Goal: Task Accomplishment & Management: Complete application form

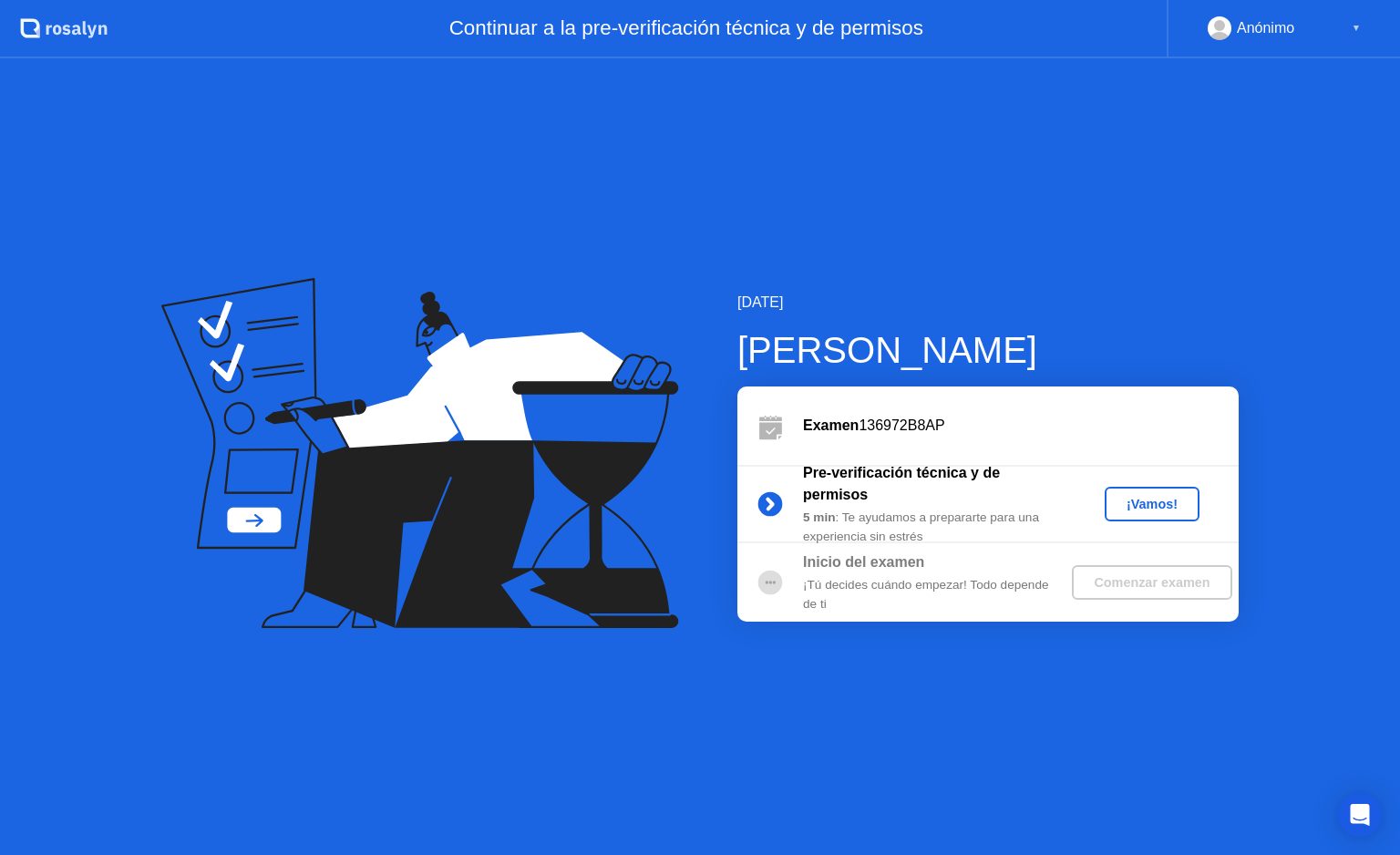
click at [1141, 514] on button "¡Vamos!" at bounding box center [1152, 504] width 95 height 35
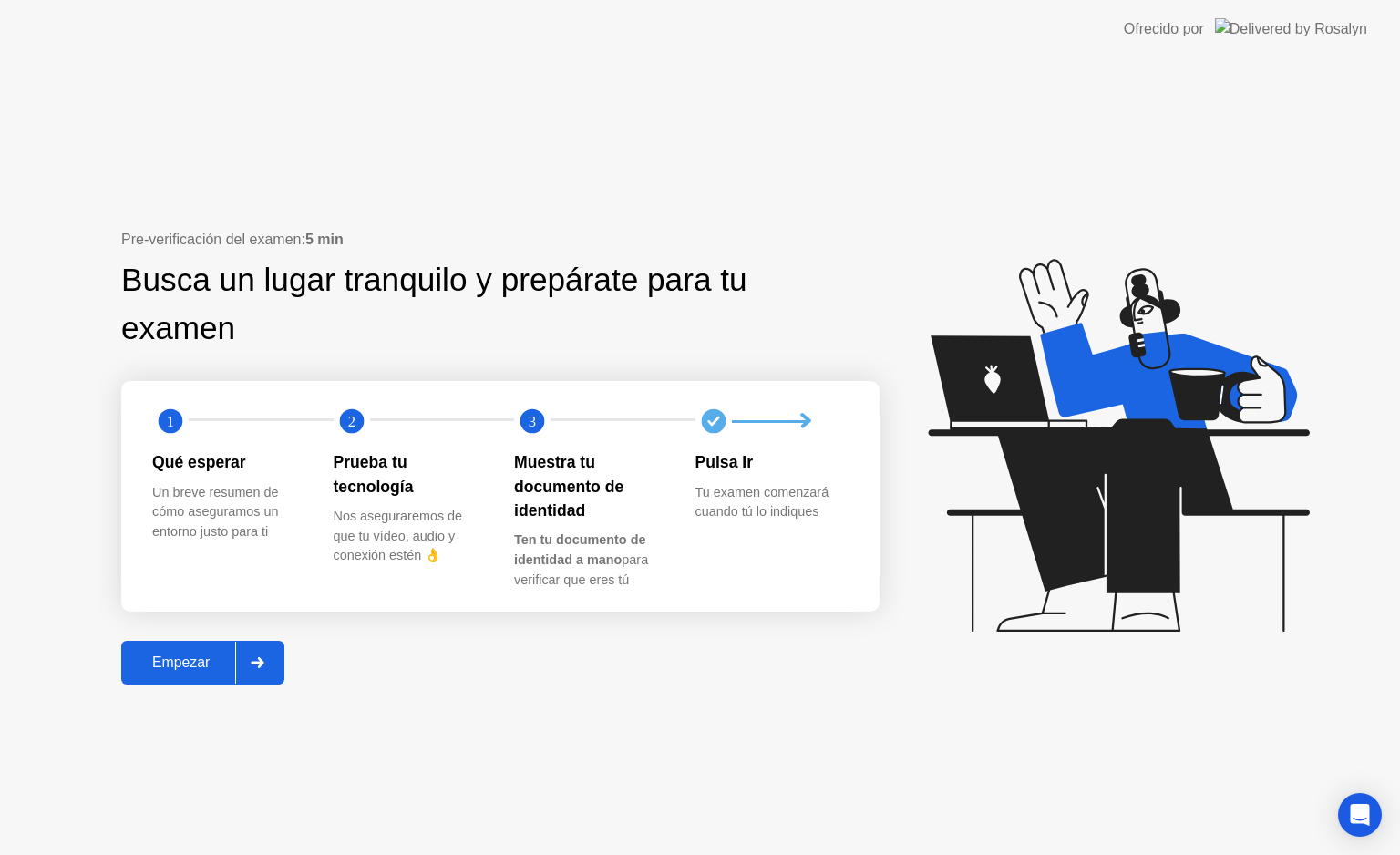
click at [208, 664] on div "Empezar" at bounding box center [181, 663] width 109 height 16
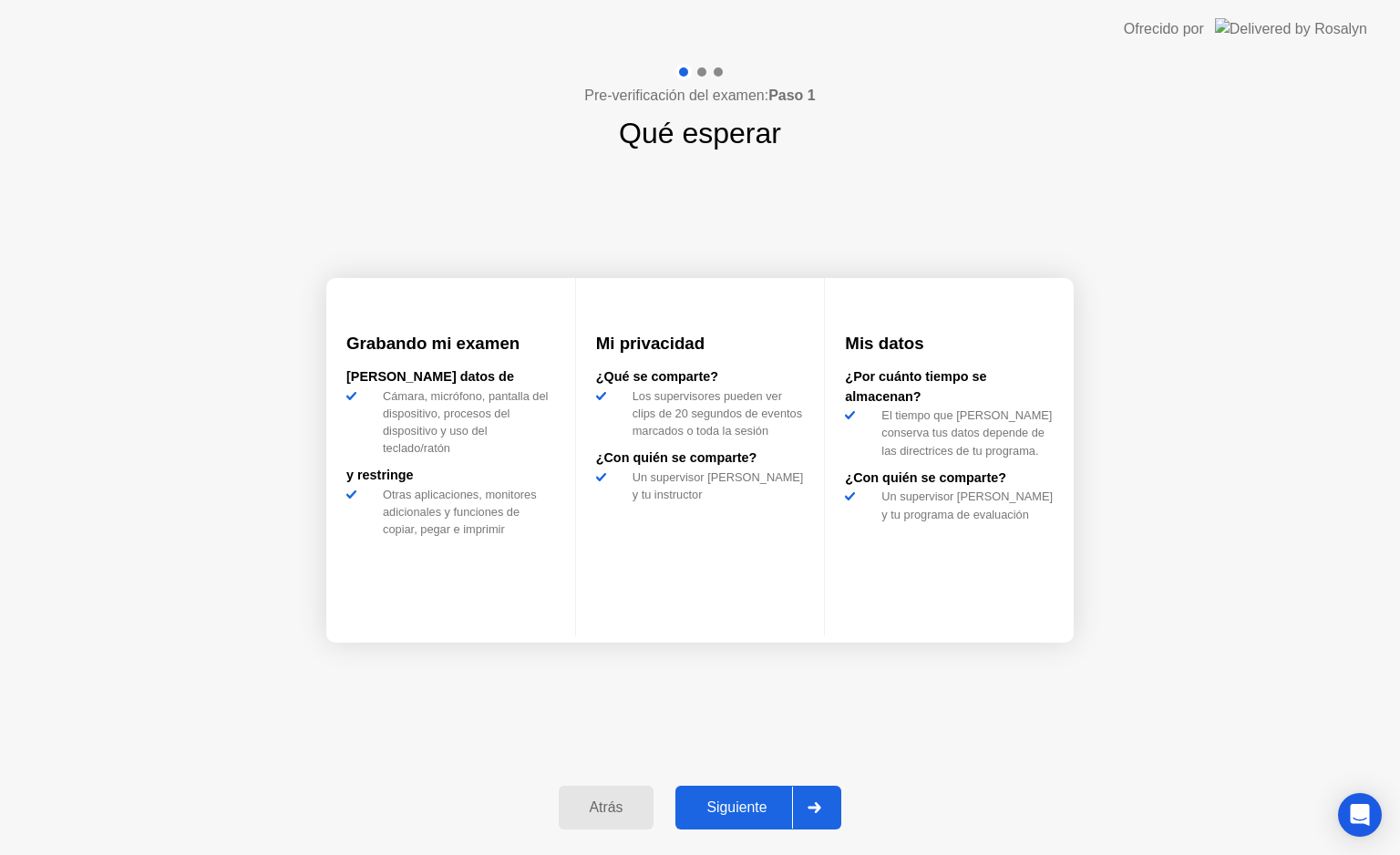
click at [710, 800] on div "Siguiente" at bounding box center [737, 807] width 112 height 16
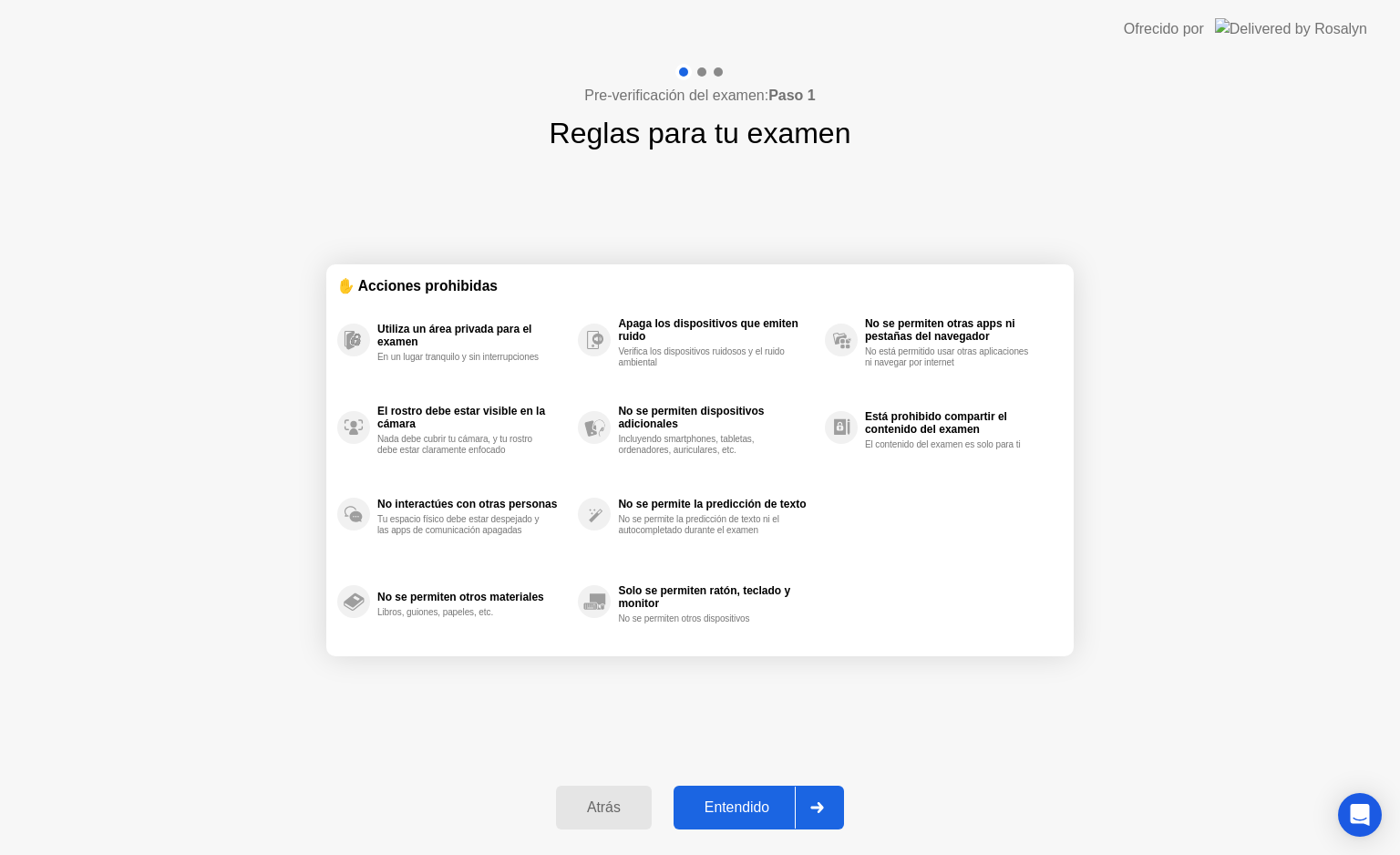
click at [709, 790] on button "Entendido" at bounding box center [759, 808] width 171 height 44
select select "Available cameras"
select select "Available speakers"
select select "Available microphones"
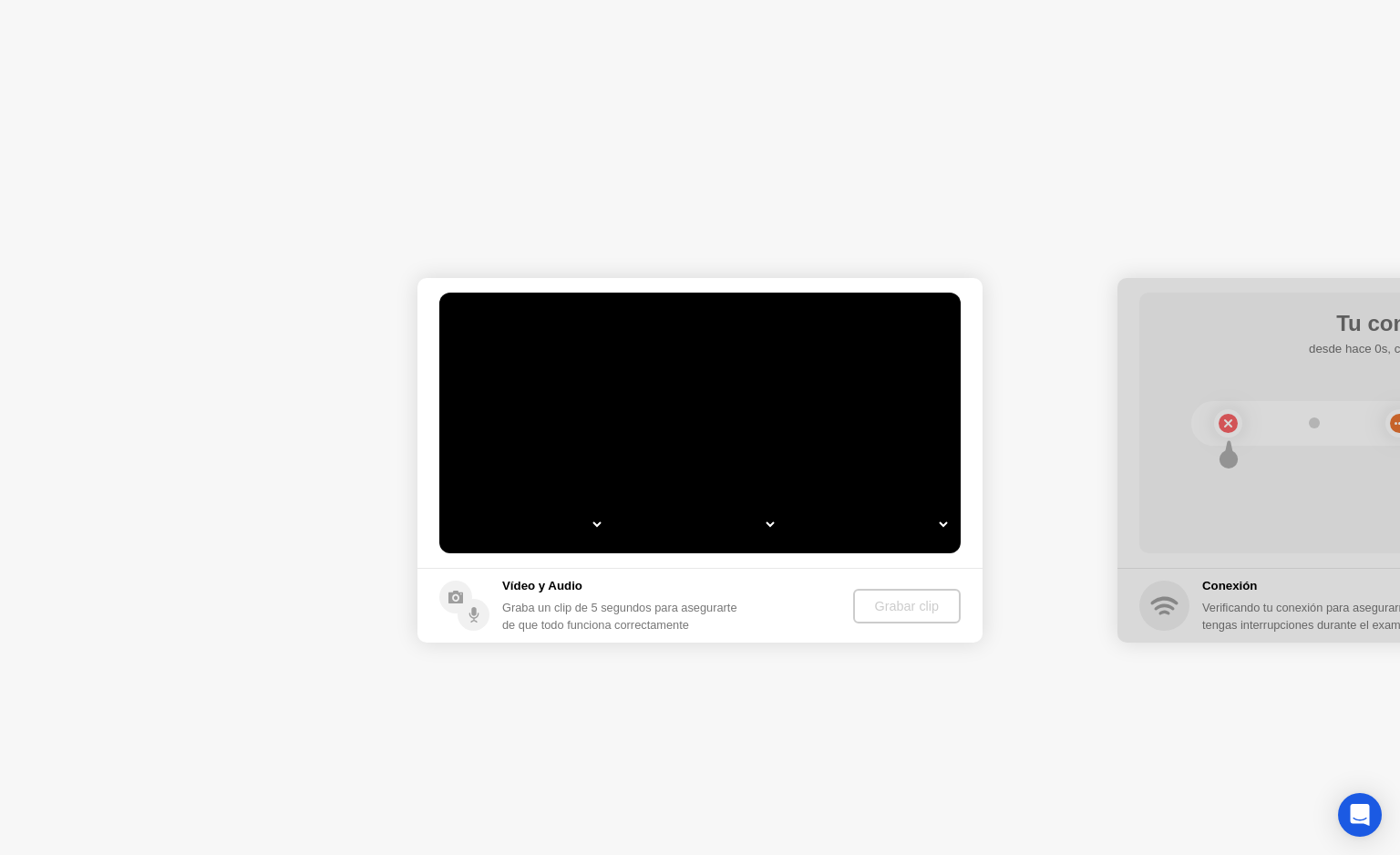
select select "**********"
select select "*******"
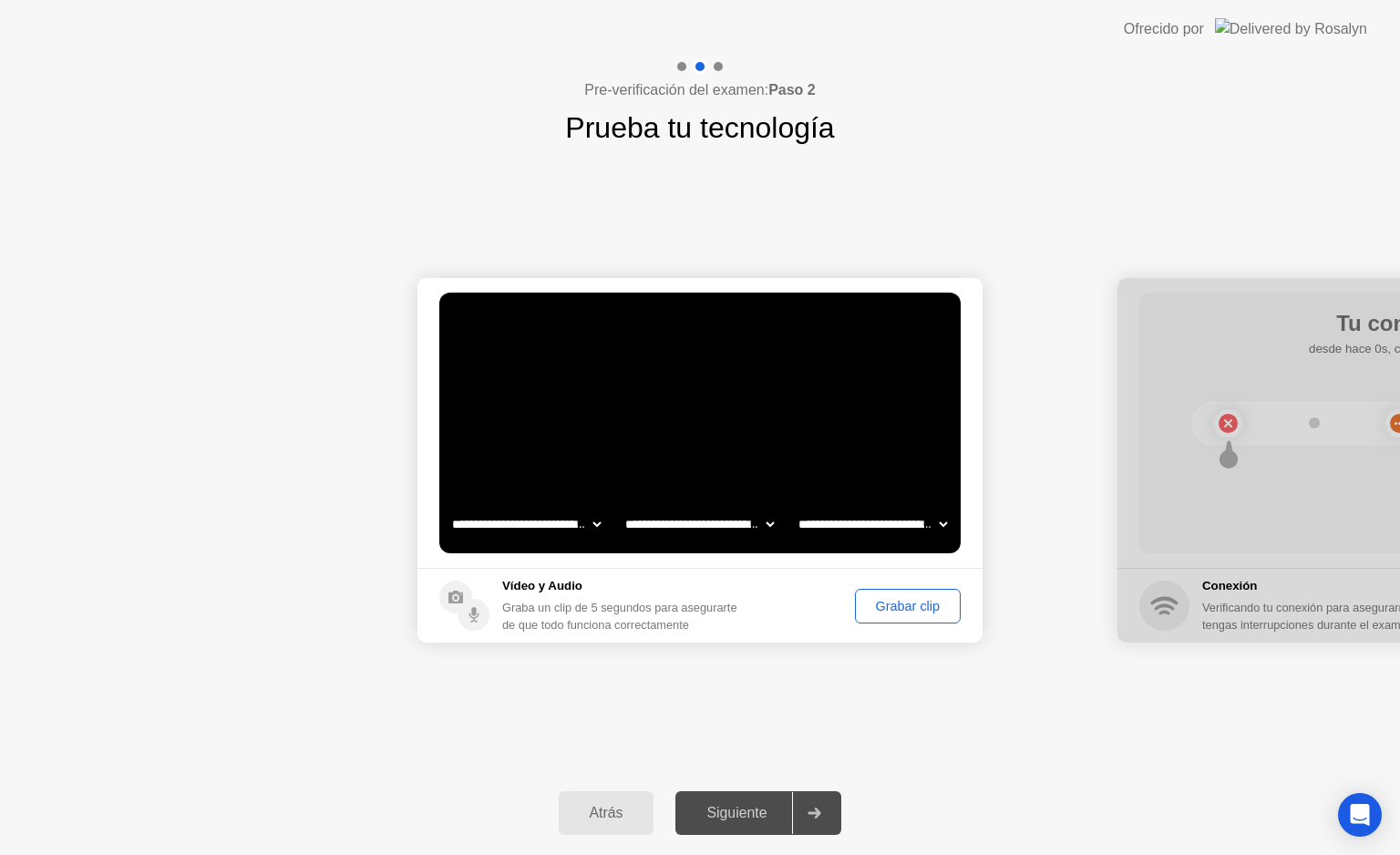
click at [896, 609] on div "Grabar clip" at bounding box center [907, 606] width 93 height 15
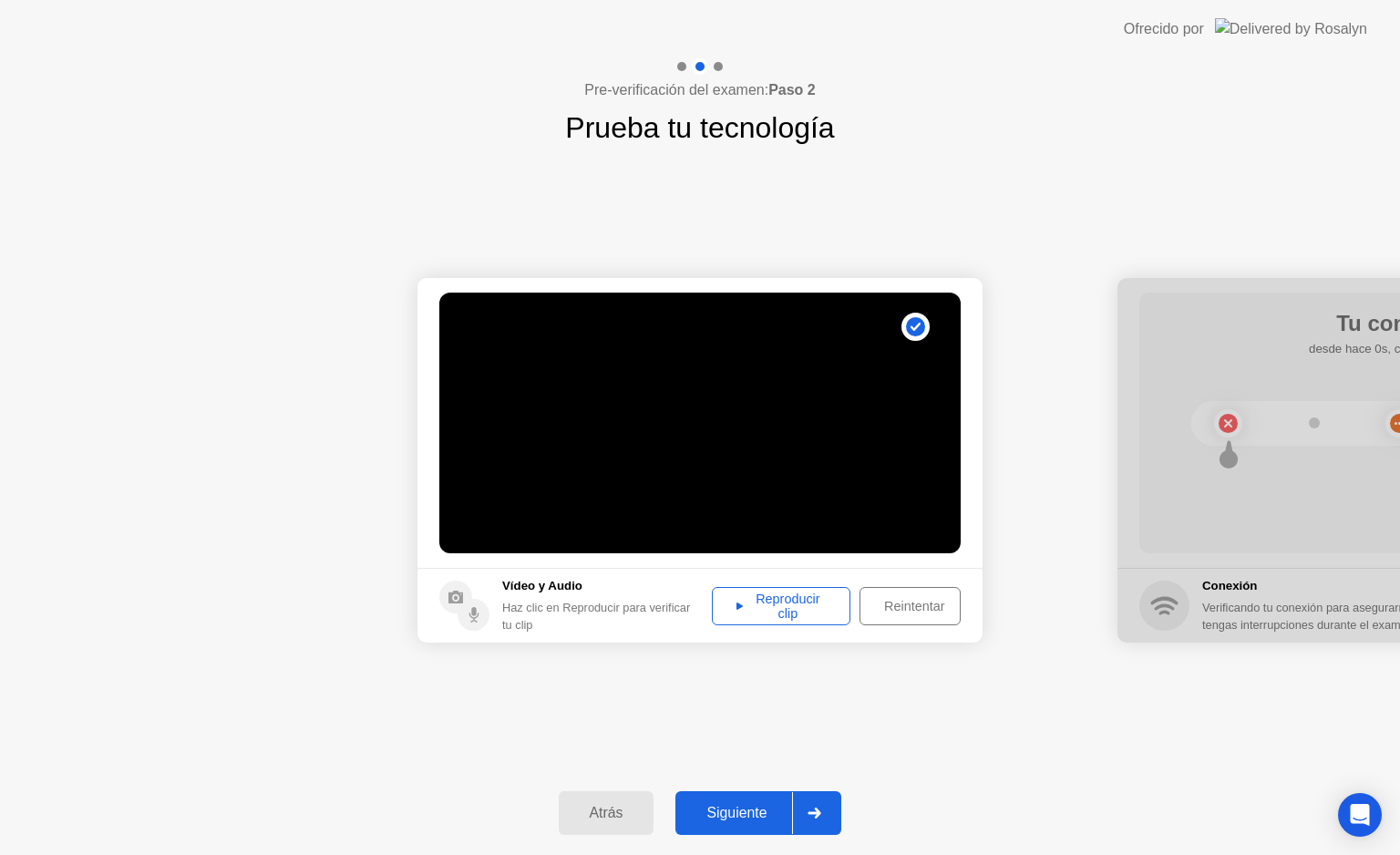
click at [811, 606] on div "Reproducir clip" at bounding box center [782, 606] width 126 height 29
click at [730, 813] on div "Siguiente" at bounding box center [737, 813] width 112 height 16
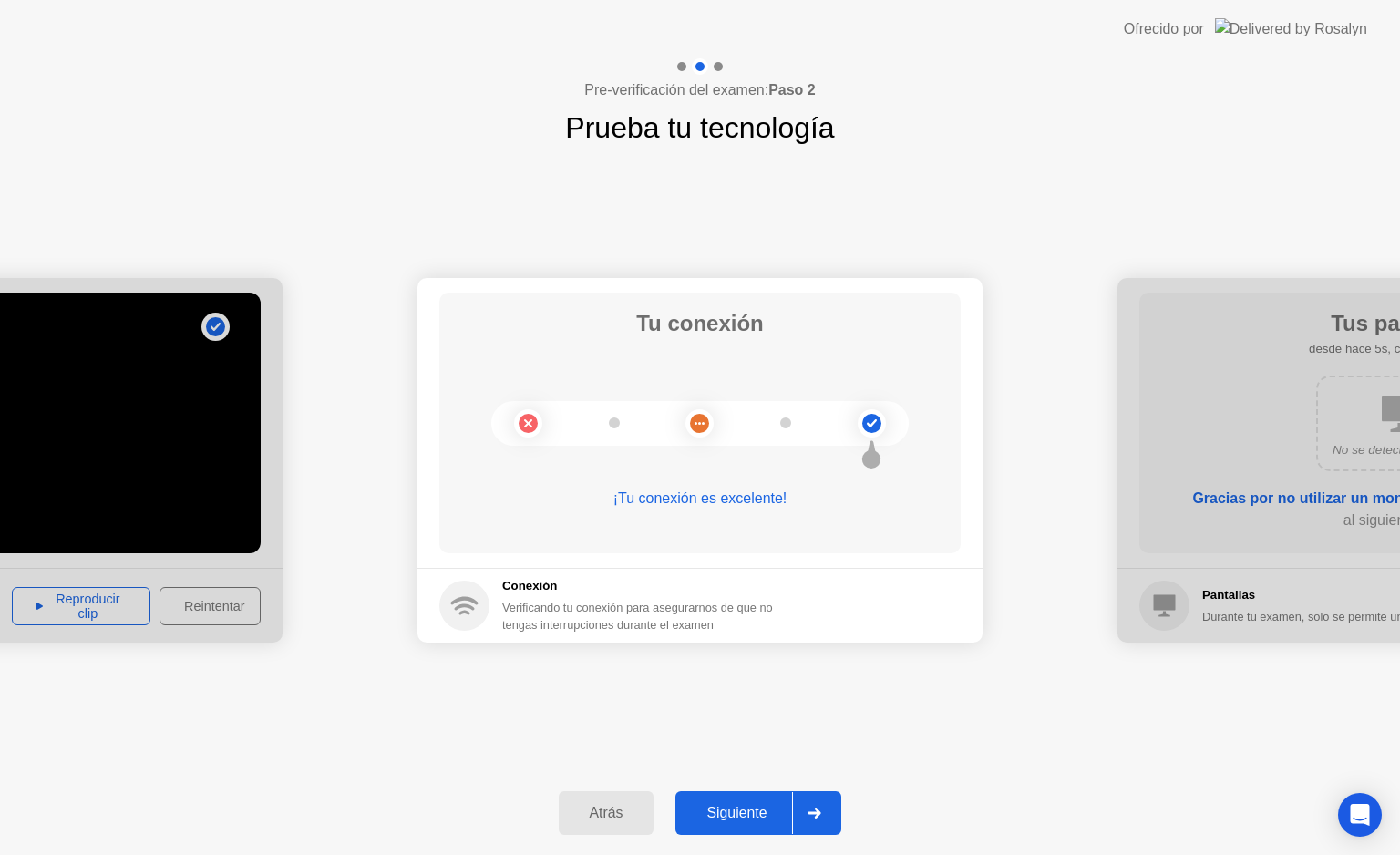
click at [725, 795] on button "Siguiente" at bounding box center [758, 813] width 166 height 44
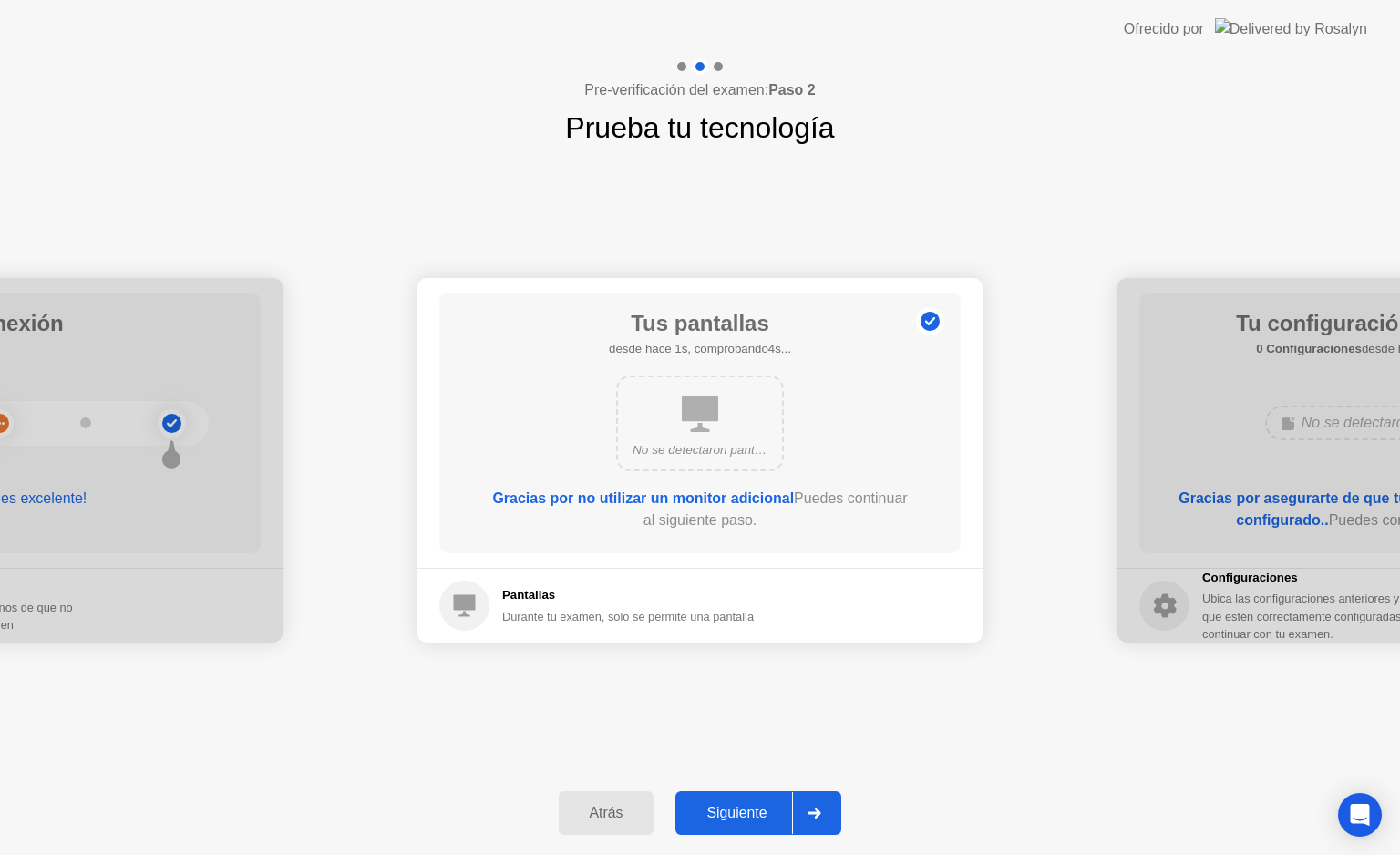
click at [725, 795] on button "Siguiente" at bounding box center [758, 813] width 166 height 44
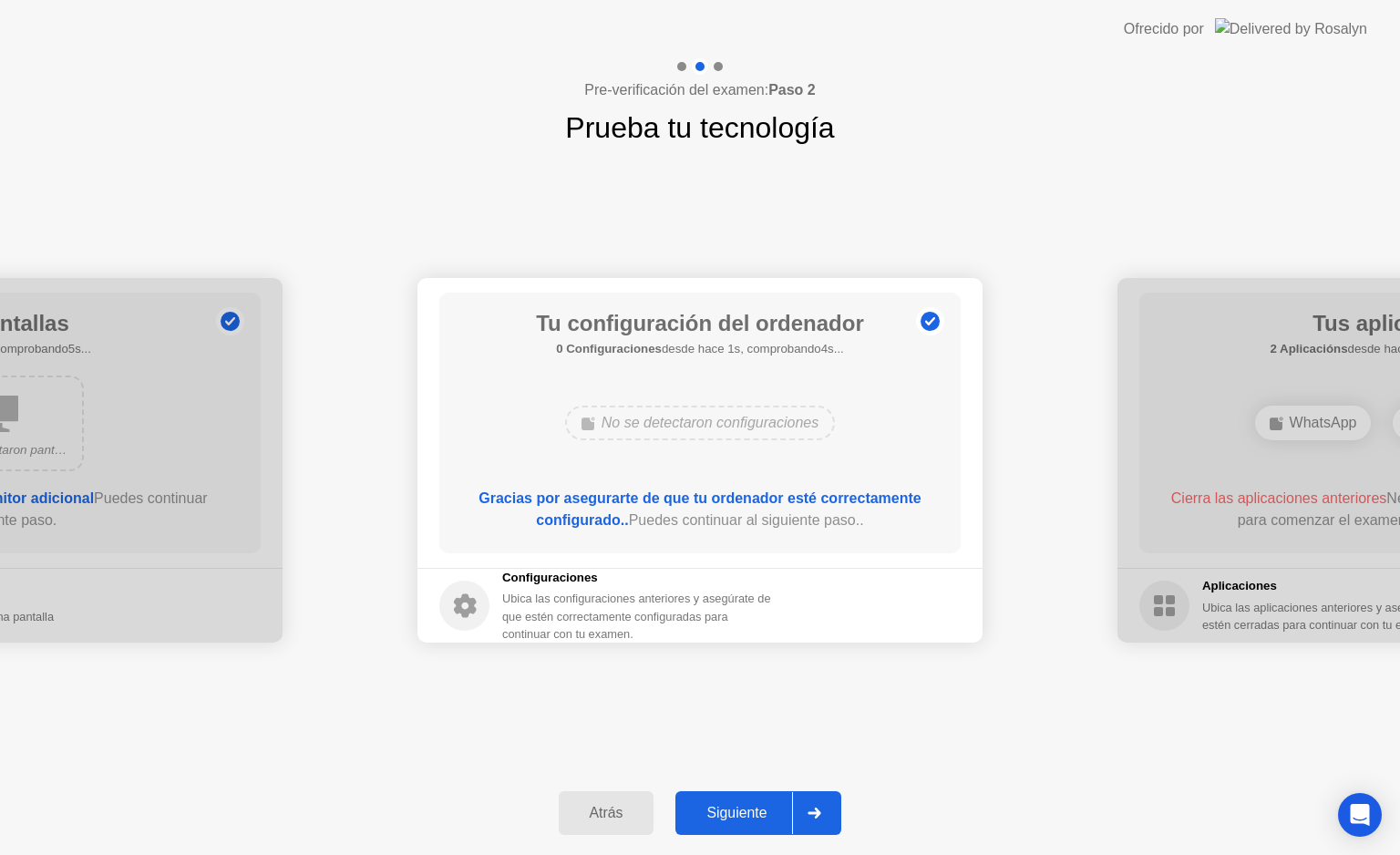
click at [725, 795] on button "Siguiente" at bounding box center [758, 813] width 166 height 44
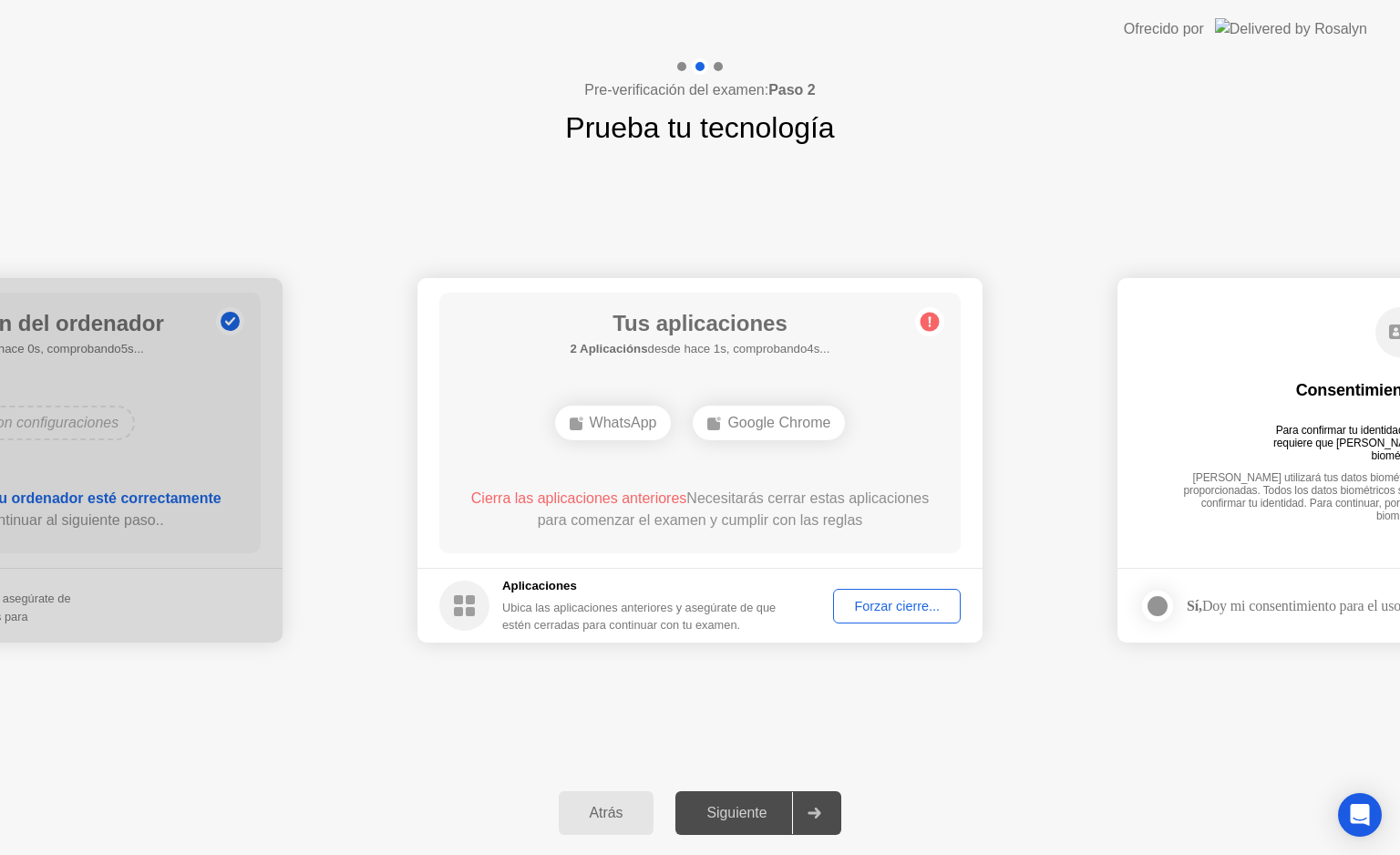
click at [881, 599] on div "Forzar cierre..." at bounding box center [897, 606] width 114 height 15
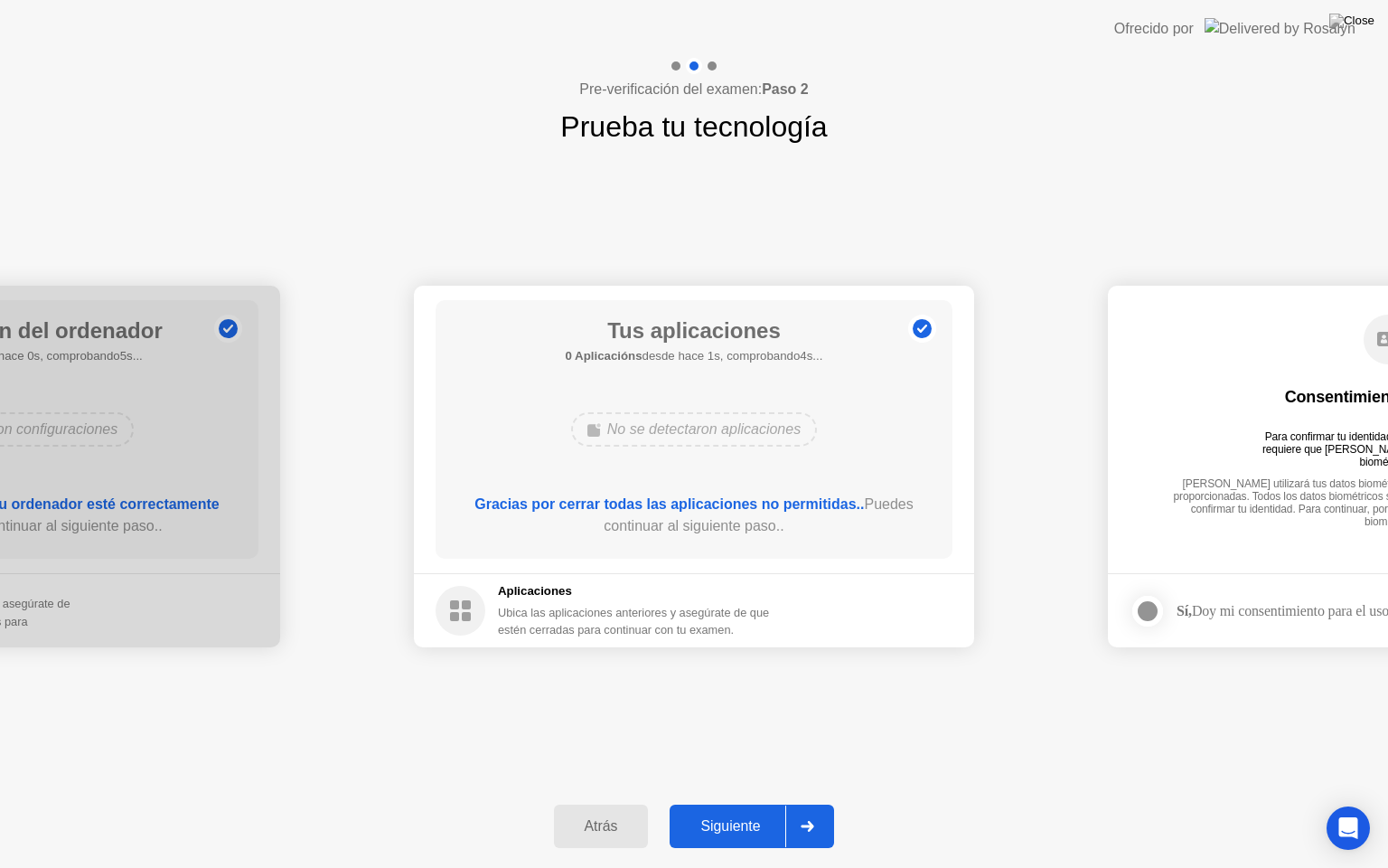
click at [766, 818] on div "Siguiente" at bounding box center [730, 825] width 111 height 16
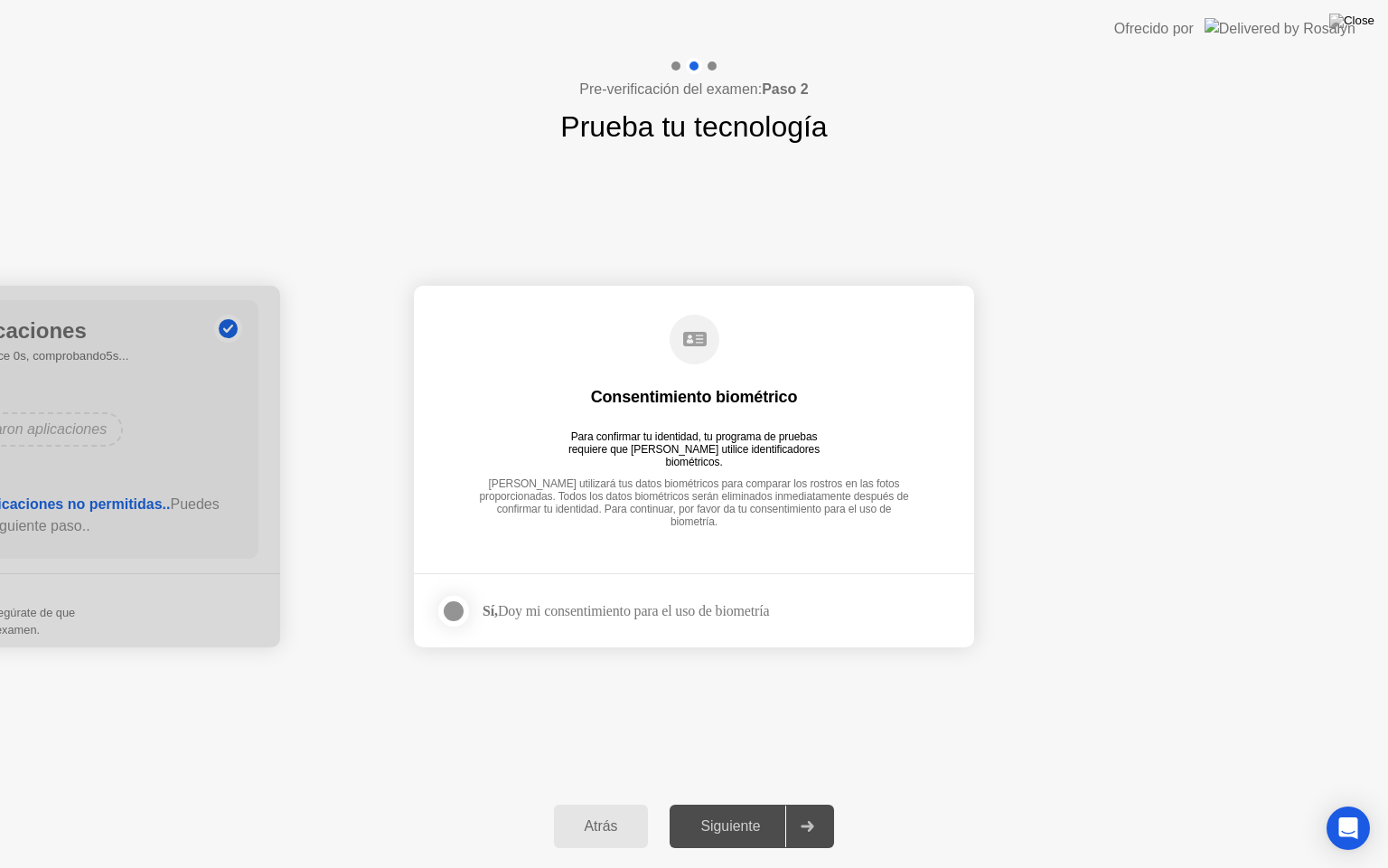
click at [450, 607] on div at bounding box center [453, 610] width 21 height 21
click at [715, 818] on div "Siguiente" at bounding box center [730, 825] width 111 height 16
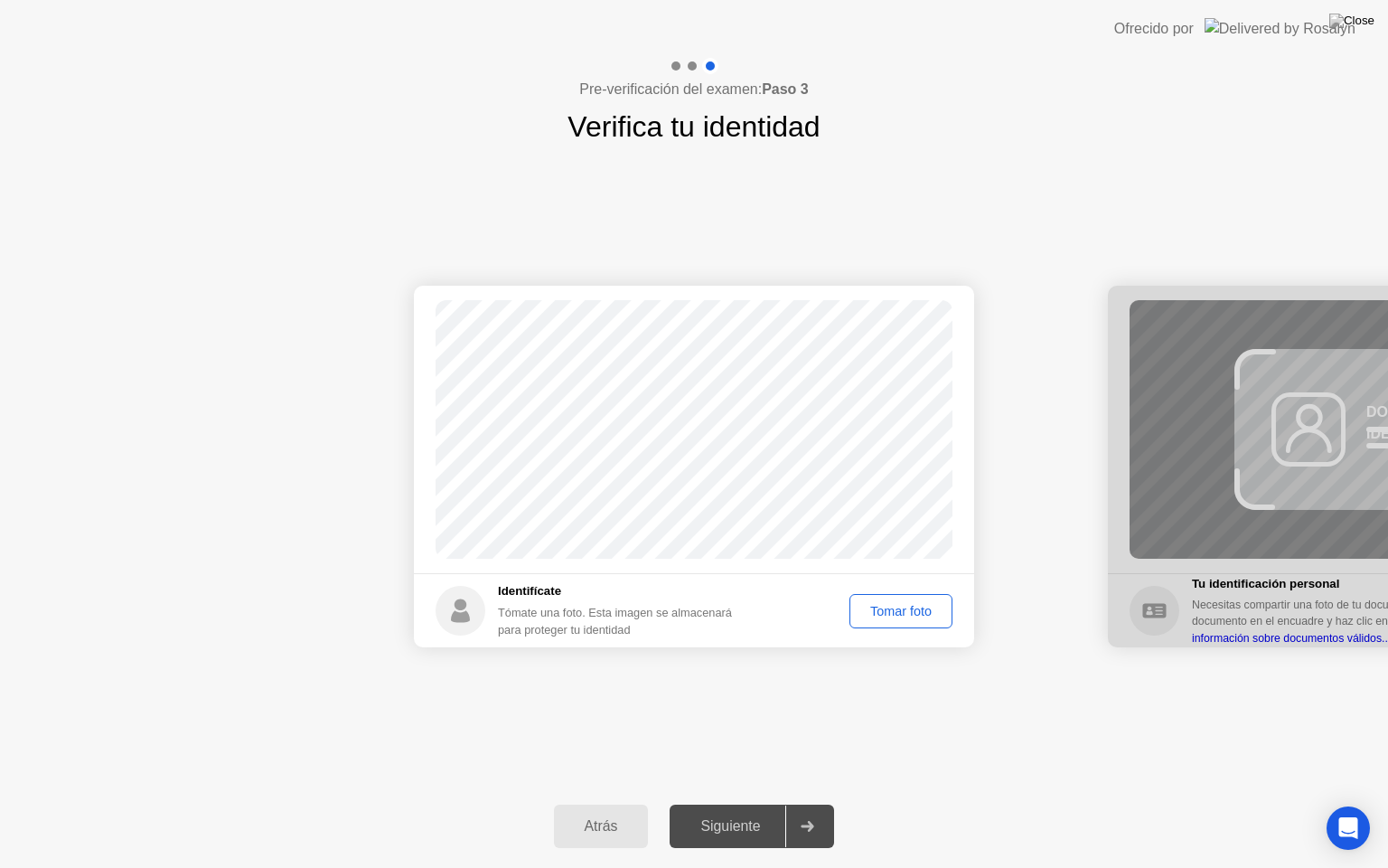
click at [889, 616] on div "Tomar foto" at bounding box center [901, 611] width 90 height 15
click at [749, 813] on button "Siguiente" at bounding box center [752, 826] width 165 height 44
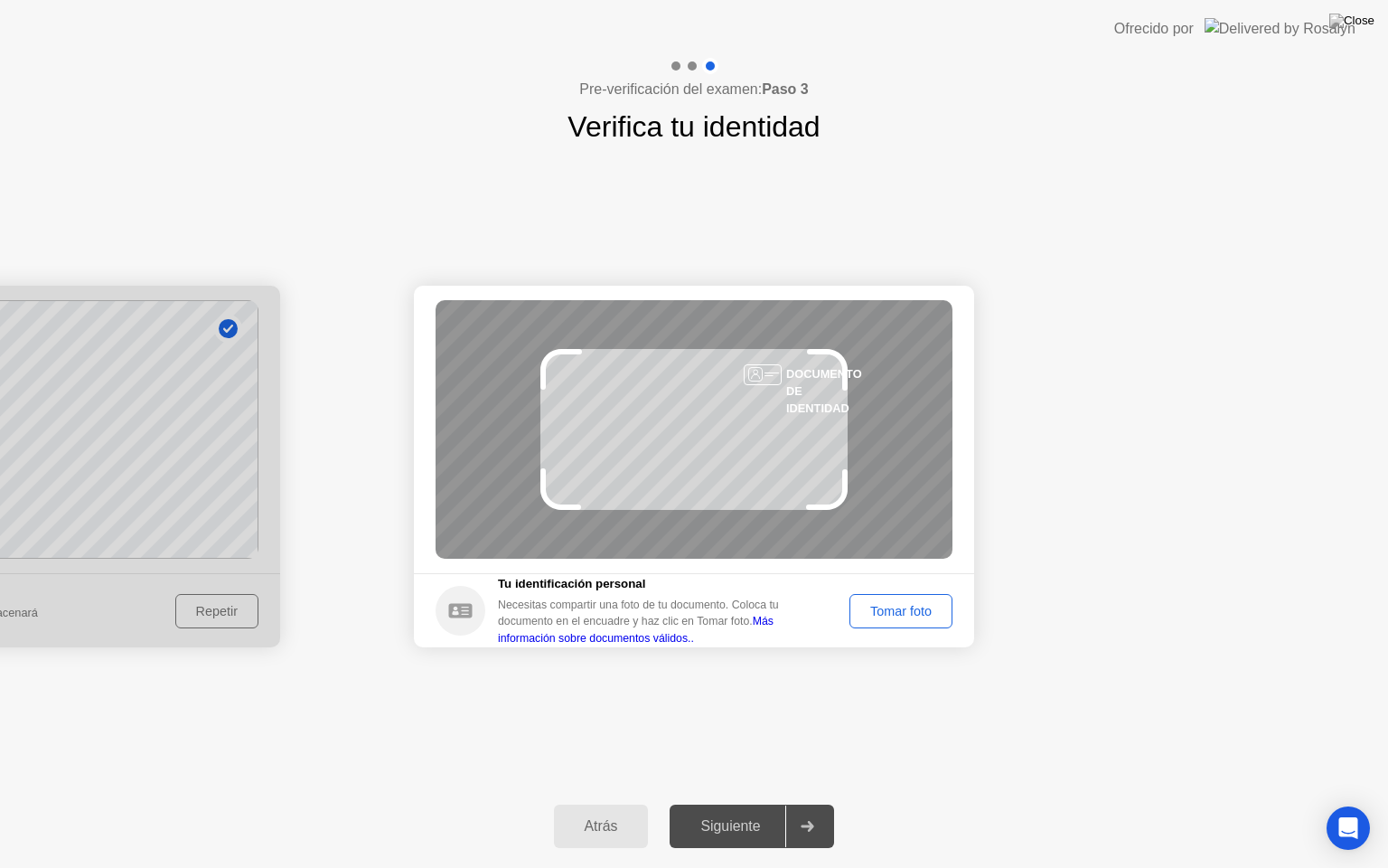
click at [906, 607] on div "Tomar foto" at bounding box center [901, 611] width 90 height 15
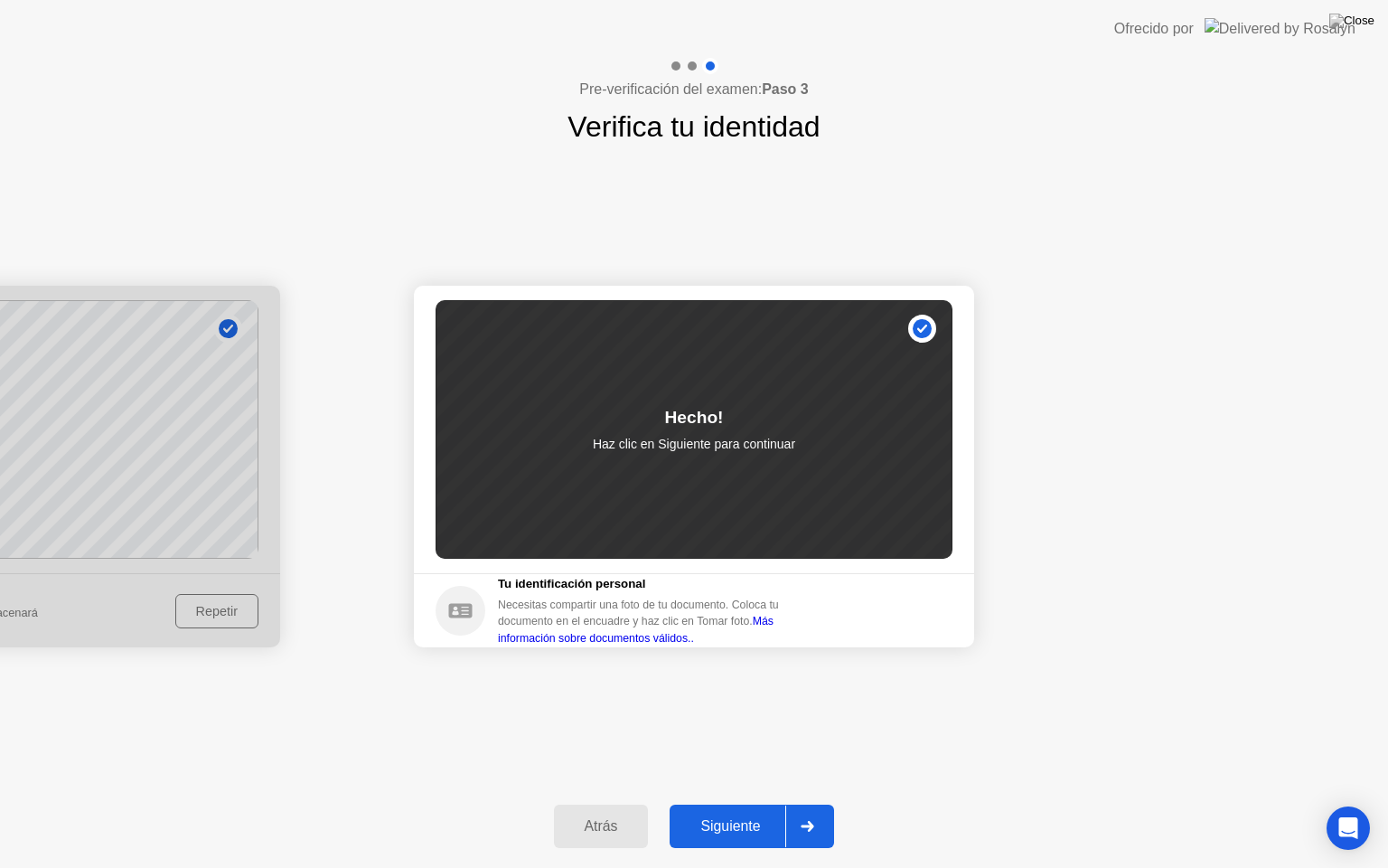
click at [760, 818] on div "Siguiente" at bounding box center [730, 825] width 111 height 16
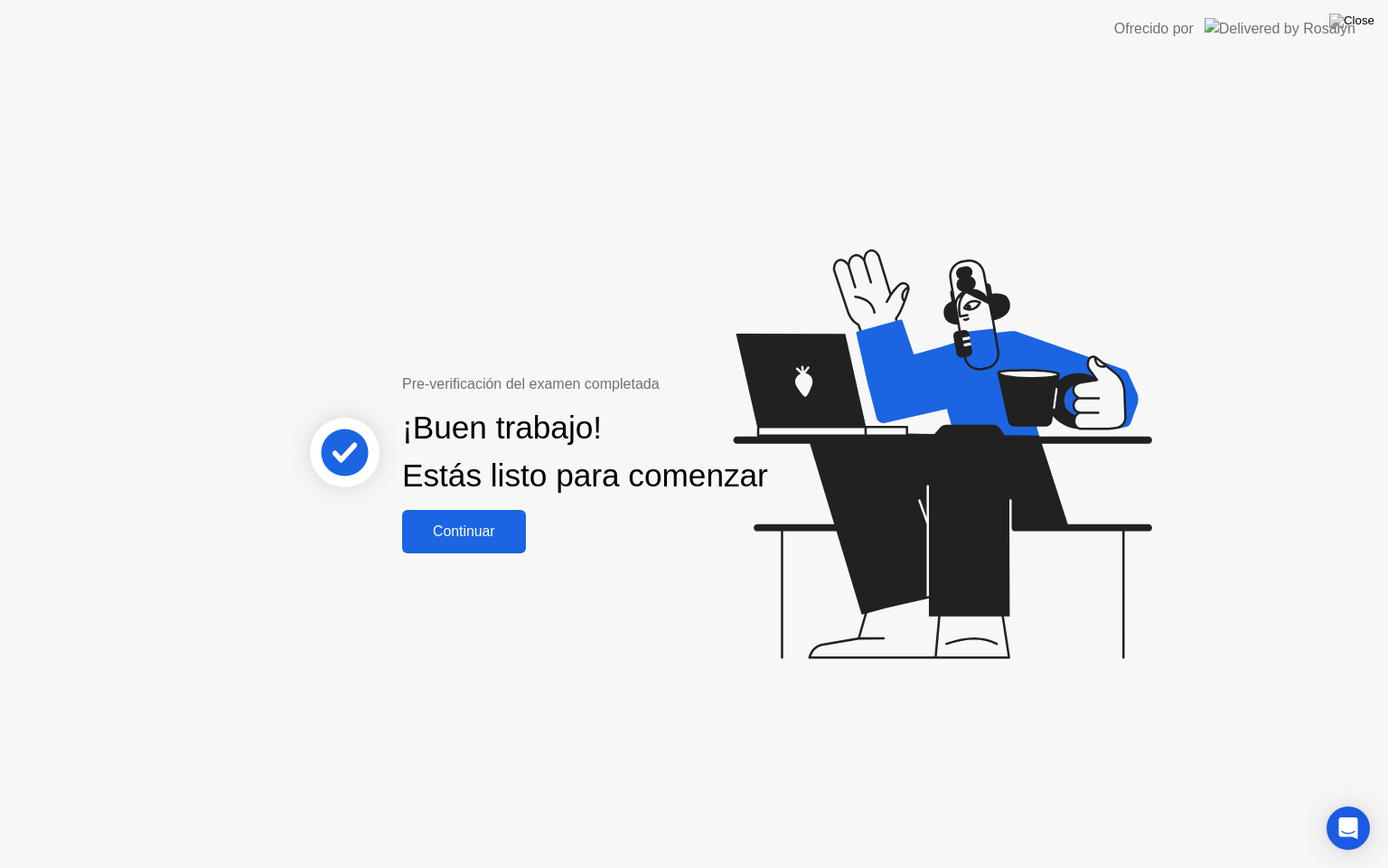
click at [453, 540] on div "Continuar" at bounding box center [463, 531] width 113 height 16
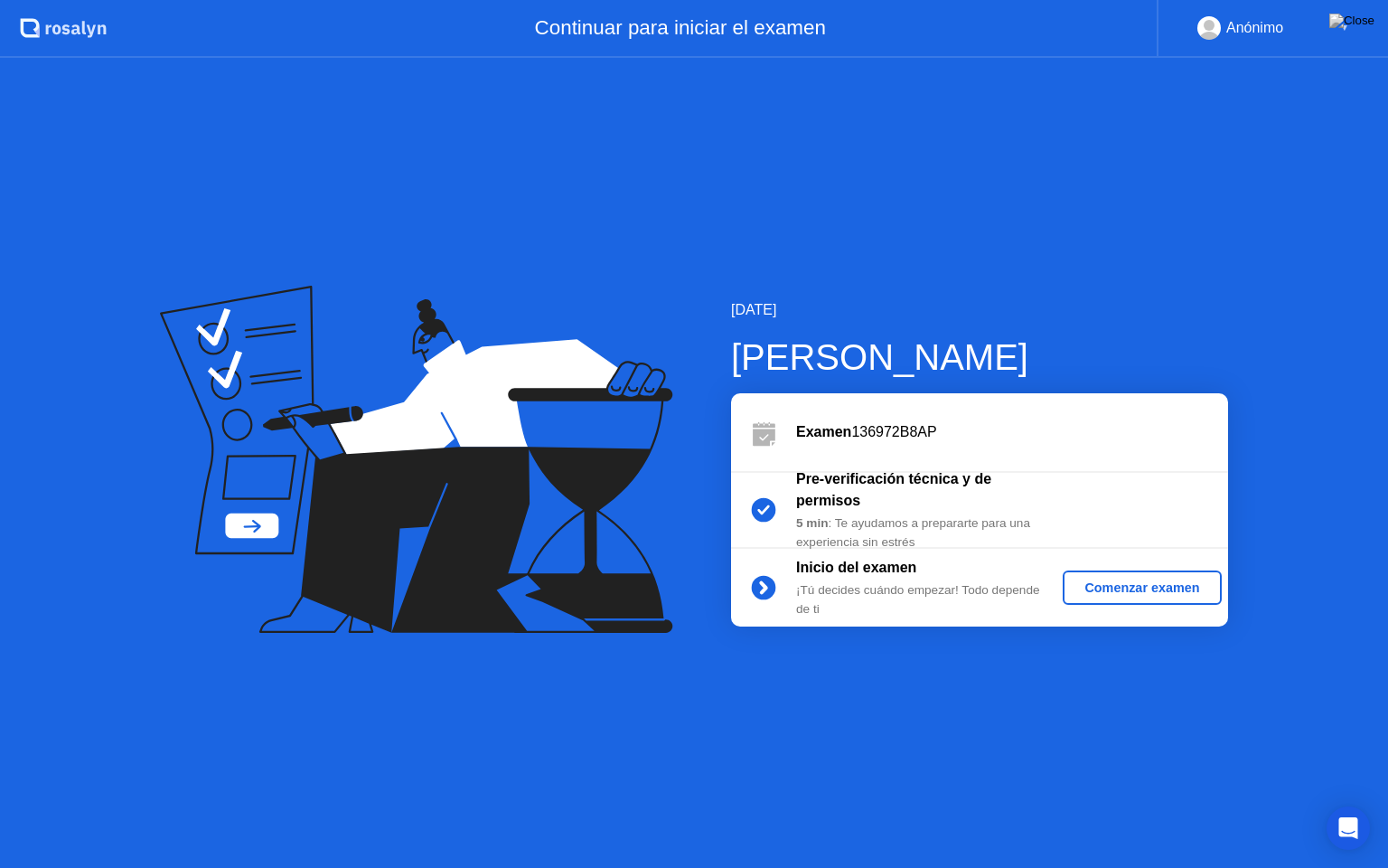
click at [1113, 600] on button "Comenzar examen" at bounding box center [1142, 587] width 158 height 34
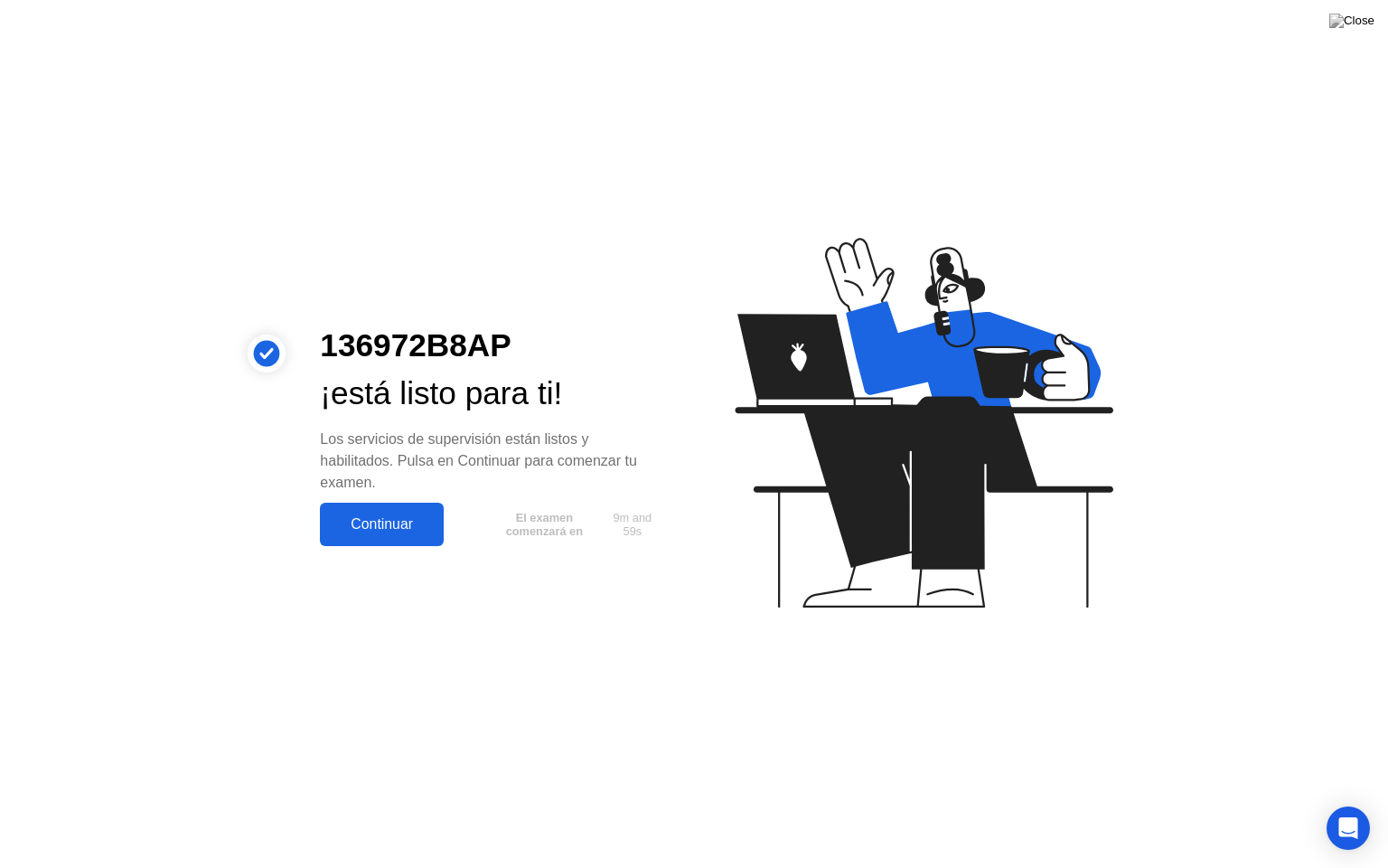
click at [397, 510] on button "Continuar" at bounding box center [381, 524] width 124 height 44
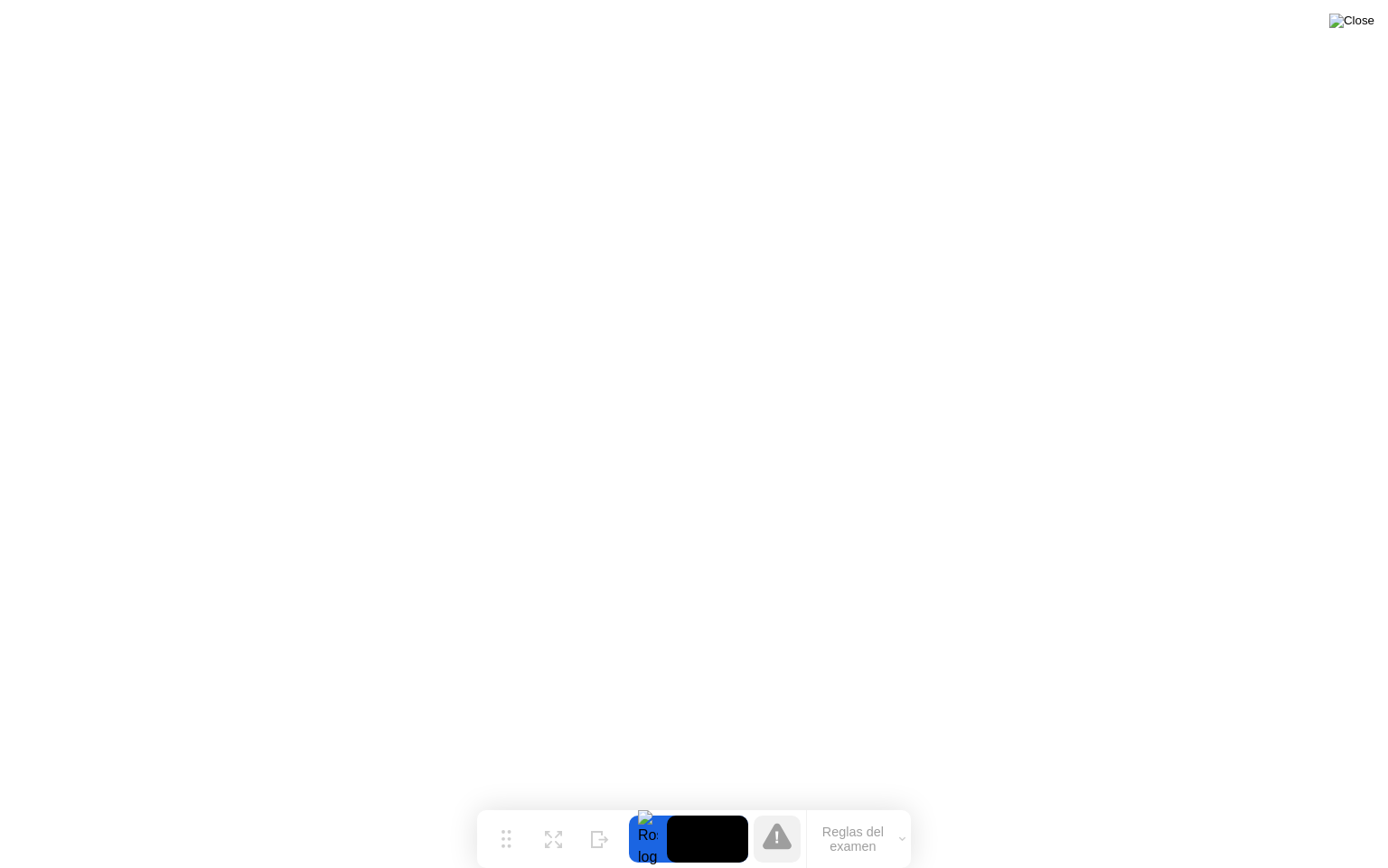
click at [1360, 18] on img at bounding box center [1352, 21] width 46 height 15
